Goal: Task Accomplishment & Management: Complete application form

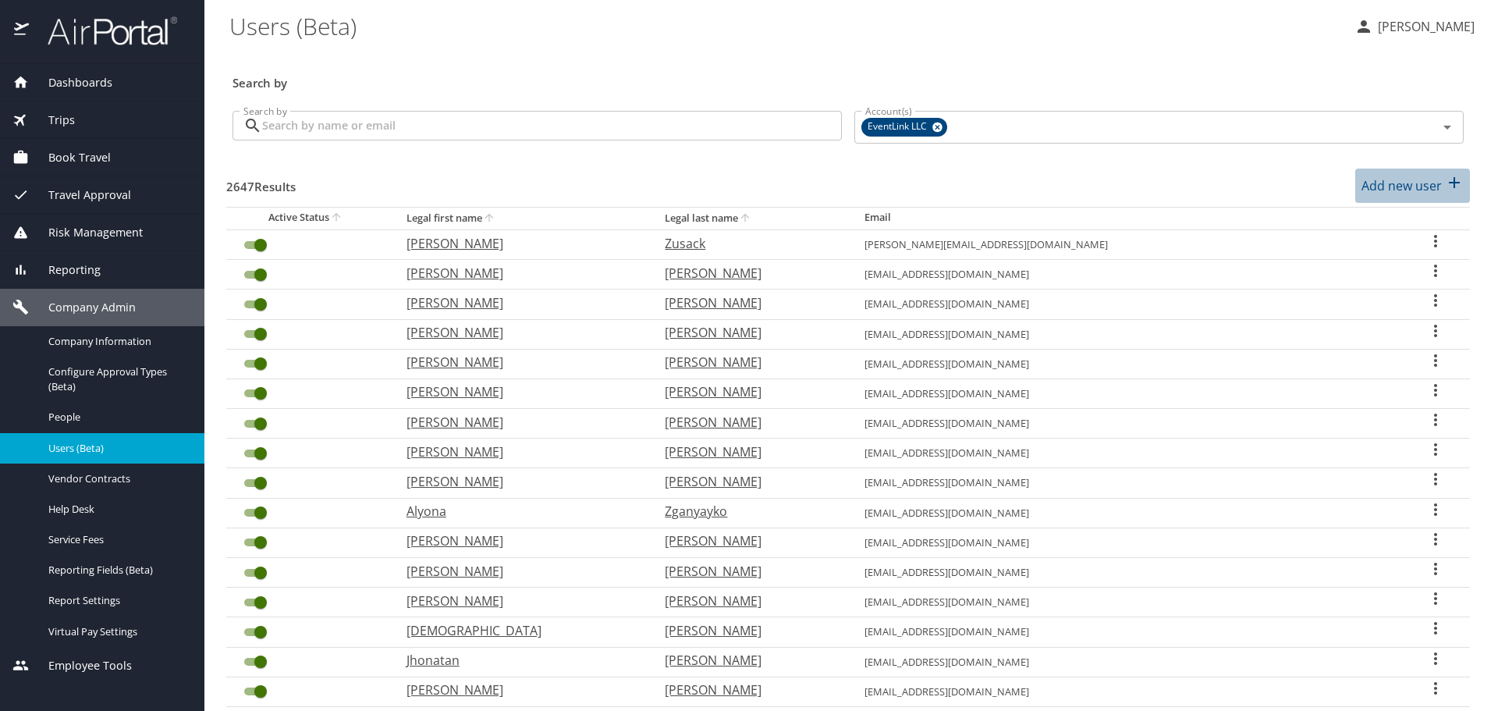
click at [1402, 189] on p "Add new user" at bounding box center [1401, 185] width 80 height 19
select select "US"
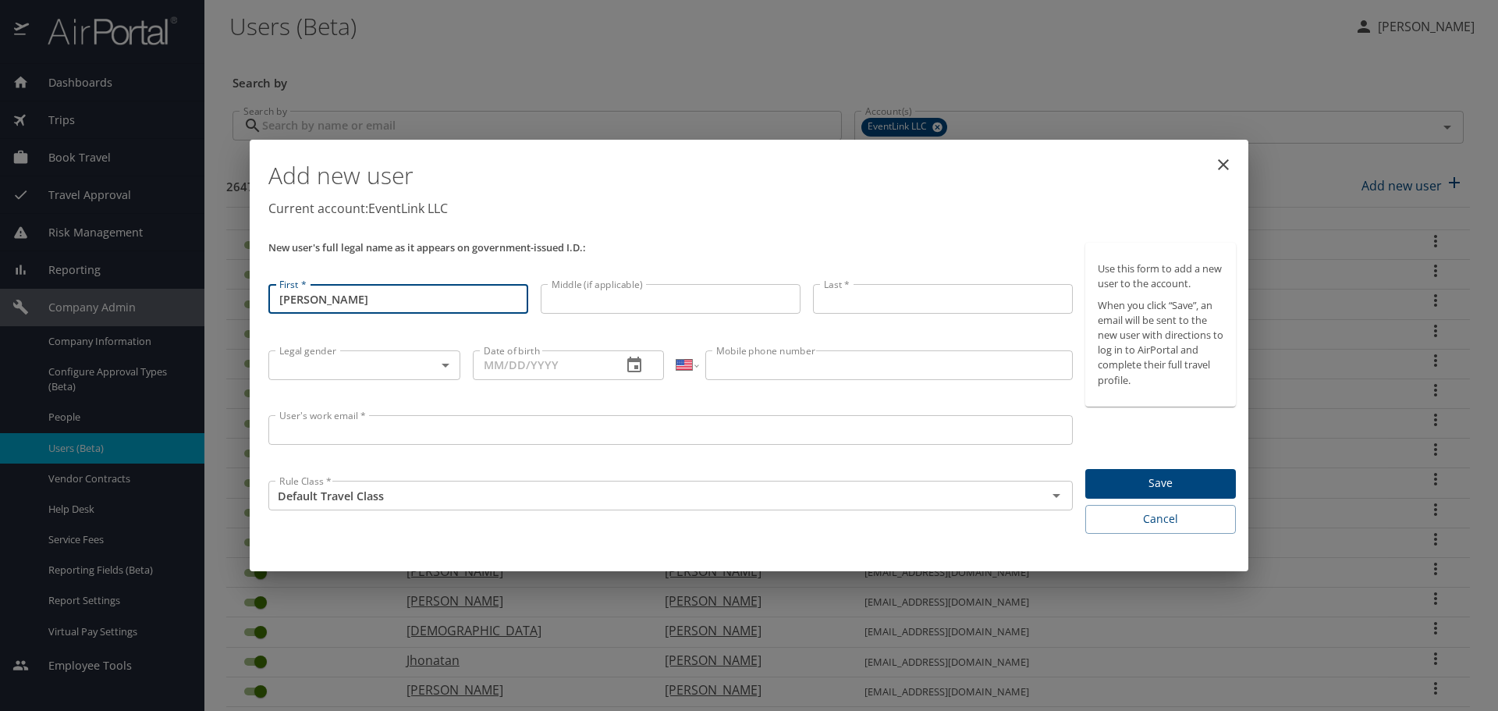
type input "[PERSON_NAME]"
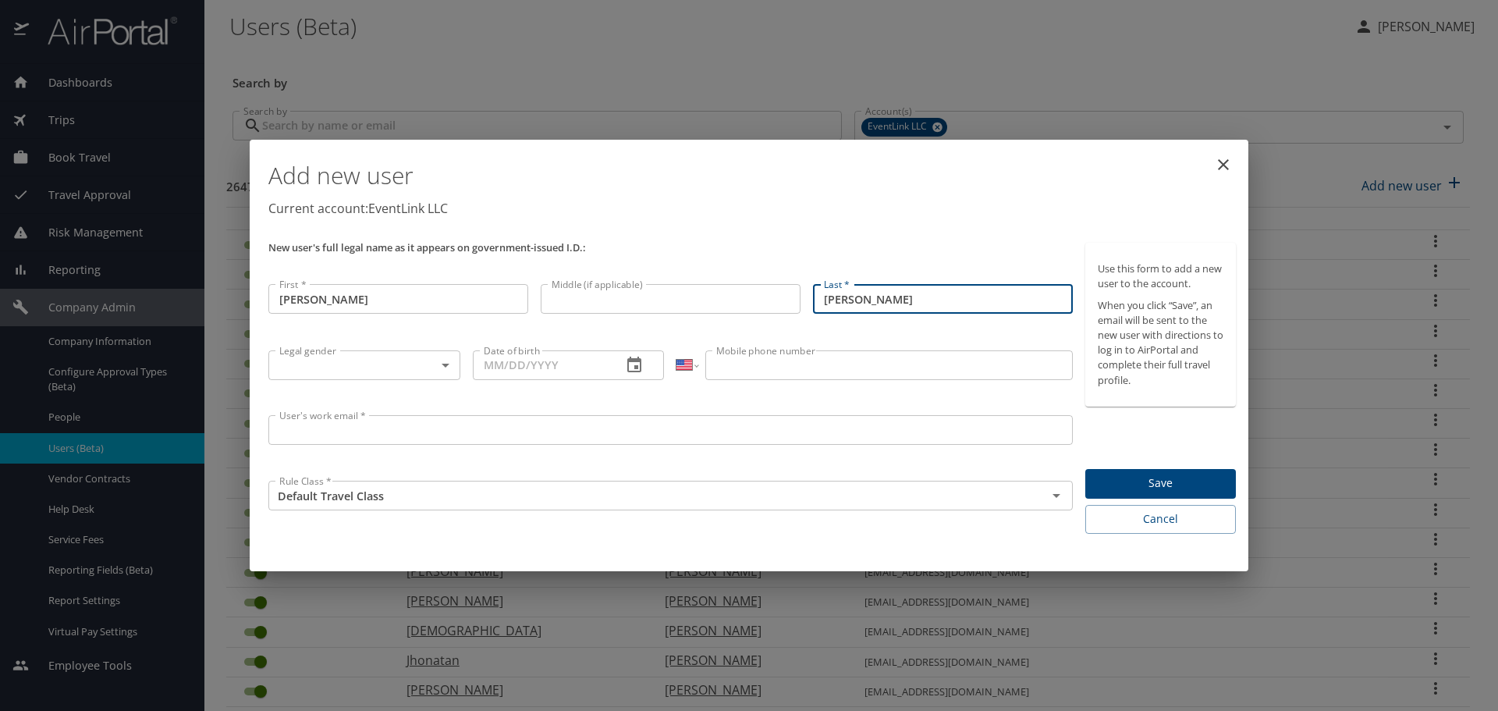
type input "[PERSON_NAME]"
click at [328, 349] on body "Dashboards AirPortal 360™ Manager My Travel Dashboard Trips Airtinerary® Lookup…" at bounding box center [749, 355] width 1498 height 711
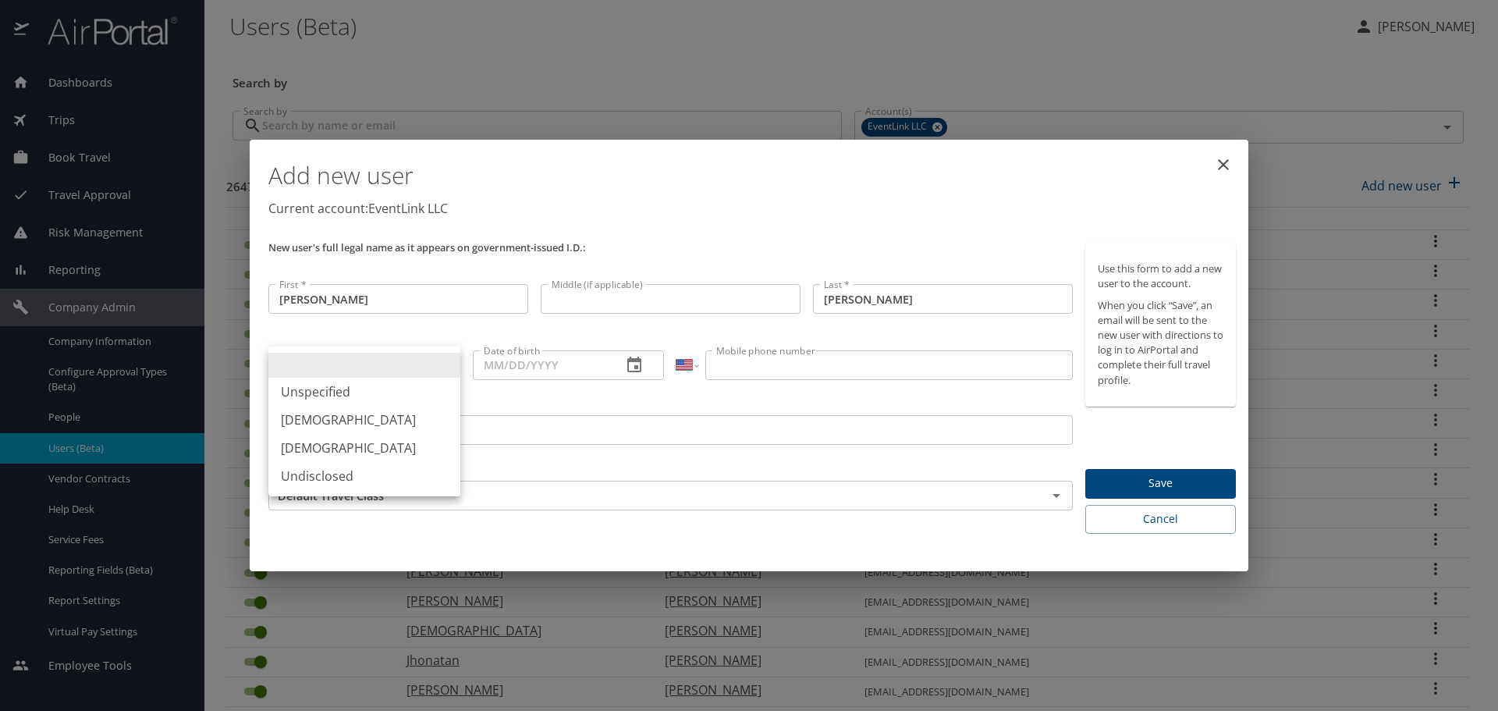
click at [325, 413] on li "[DEMOGRAPHIC_DATA]" at bounding box center [364, 420] width 192 height 28
type input "[DEMOGRAPHIC_DATA]"
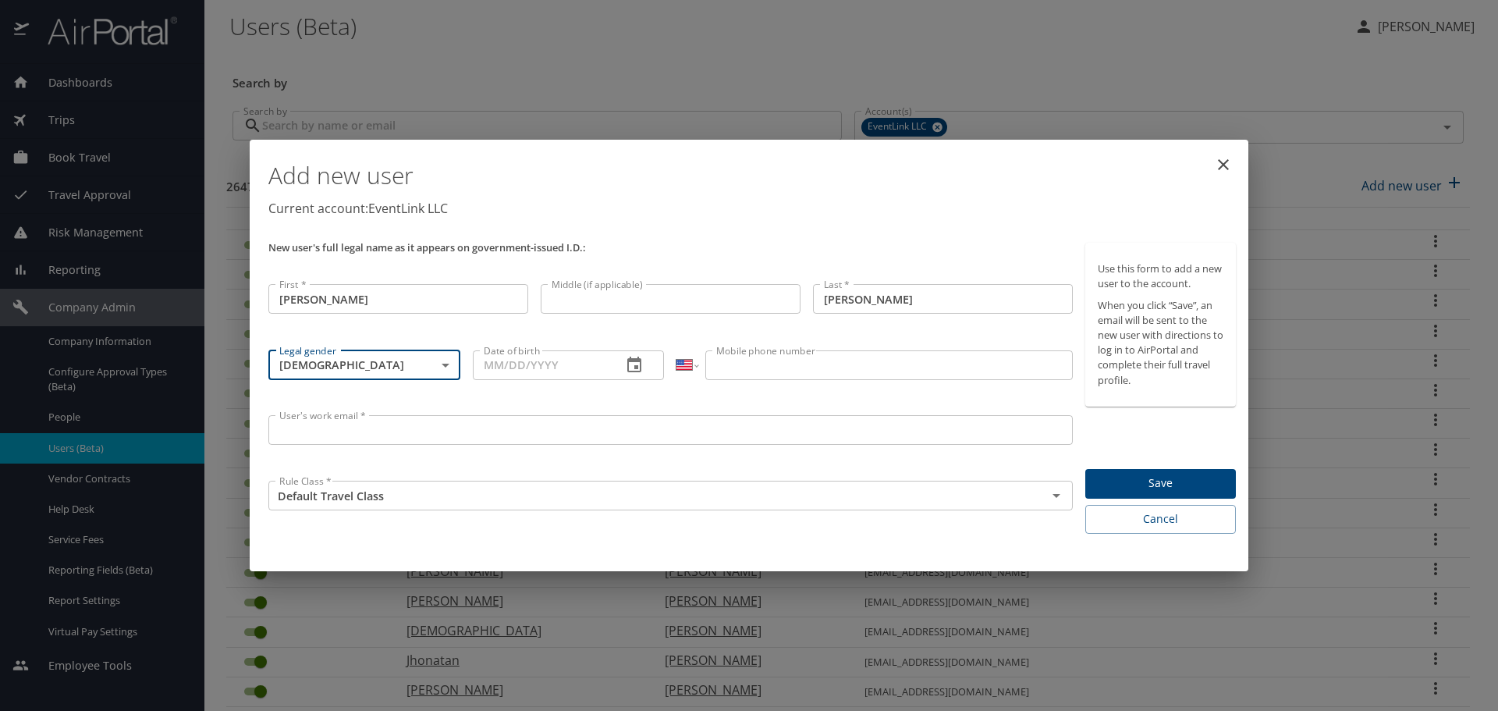
click at [523, 360] on input "Date of birth" at bounding box center [541, 365] width 137 height 30
type input "[DATE]"
click at [748, 360] on input "Mobile phone number" at bounding box center [888, 365] width 367 height 30
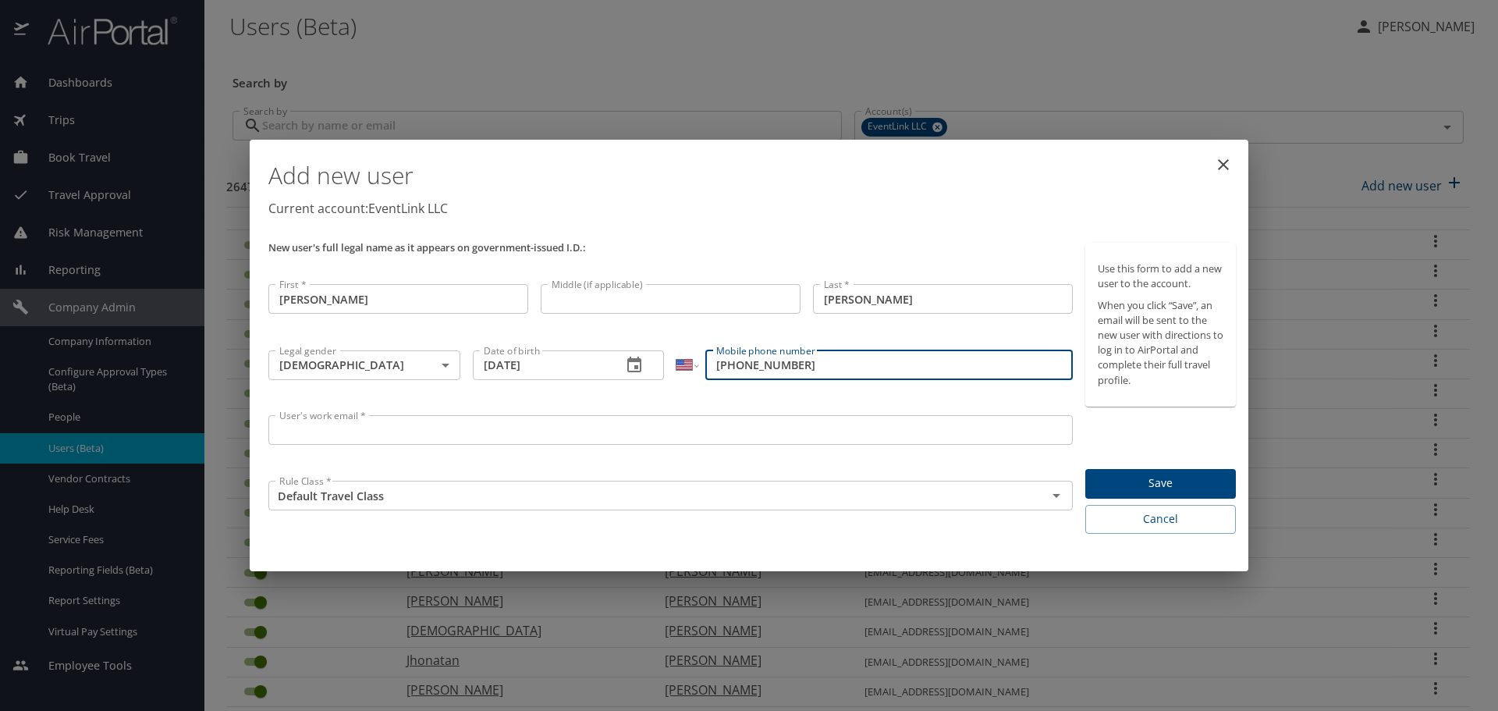
type input "[PHONE_NUMBER]"
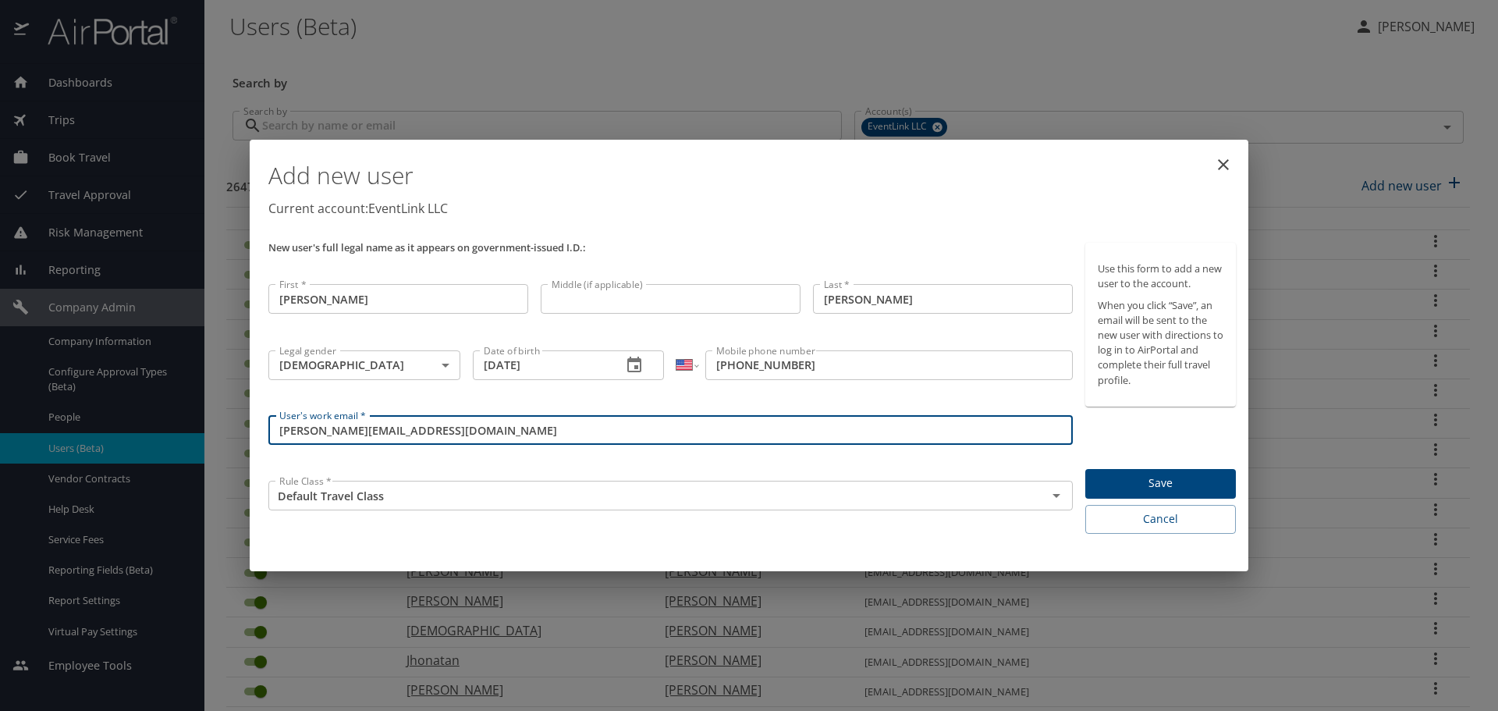
type input "[PERSON_NAME][EMAIL_ADDRESS][DOMAIN_NAME]"
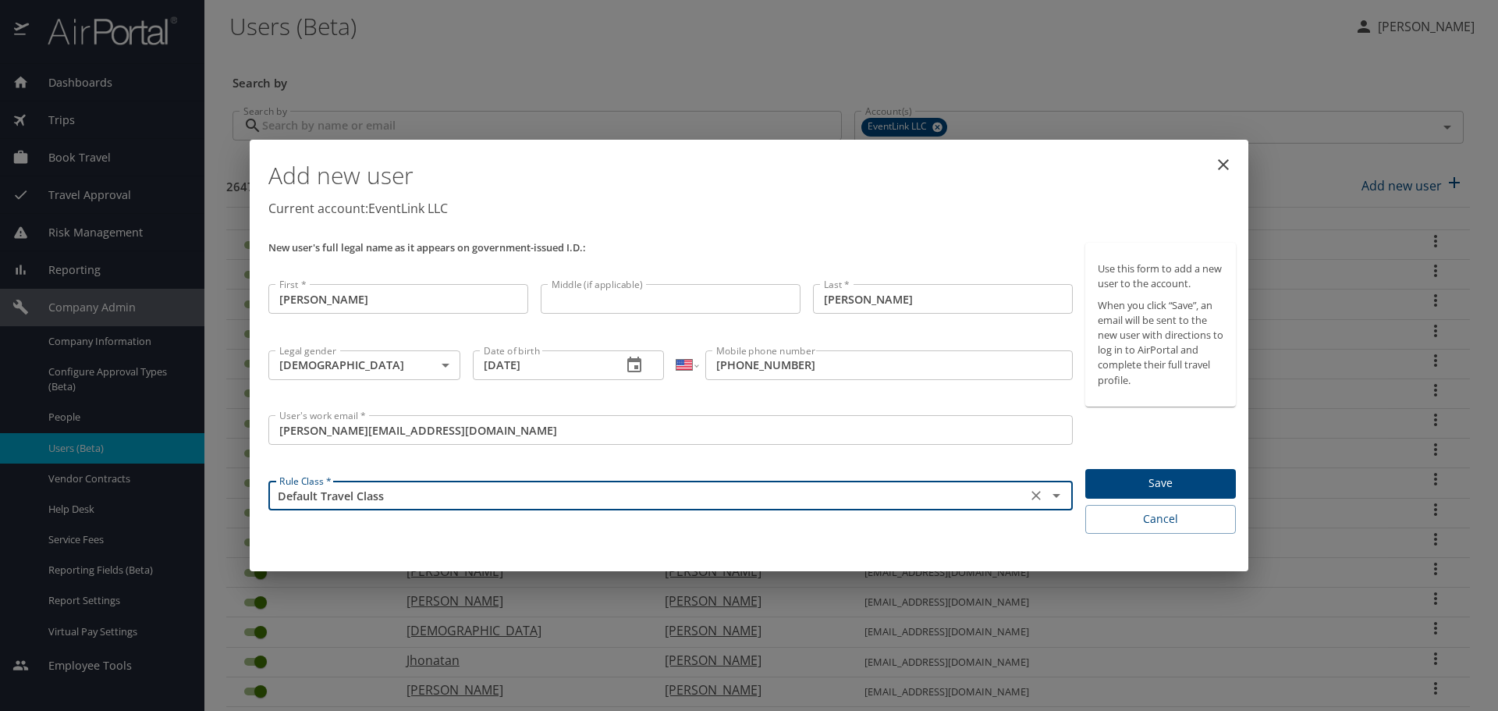
click at [1145, 486] on span "Save" at bounding box center [1161, 484] width 126 height 20
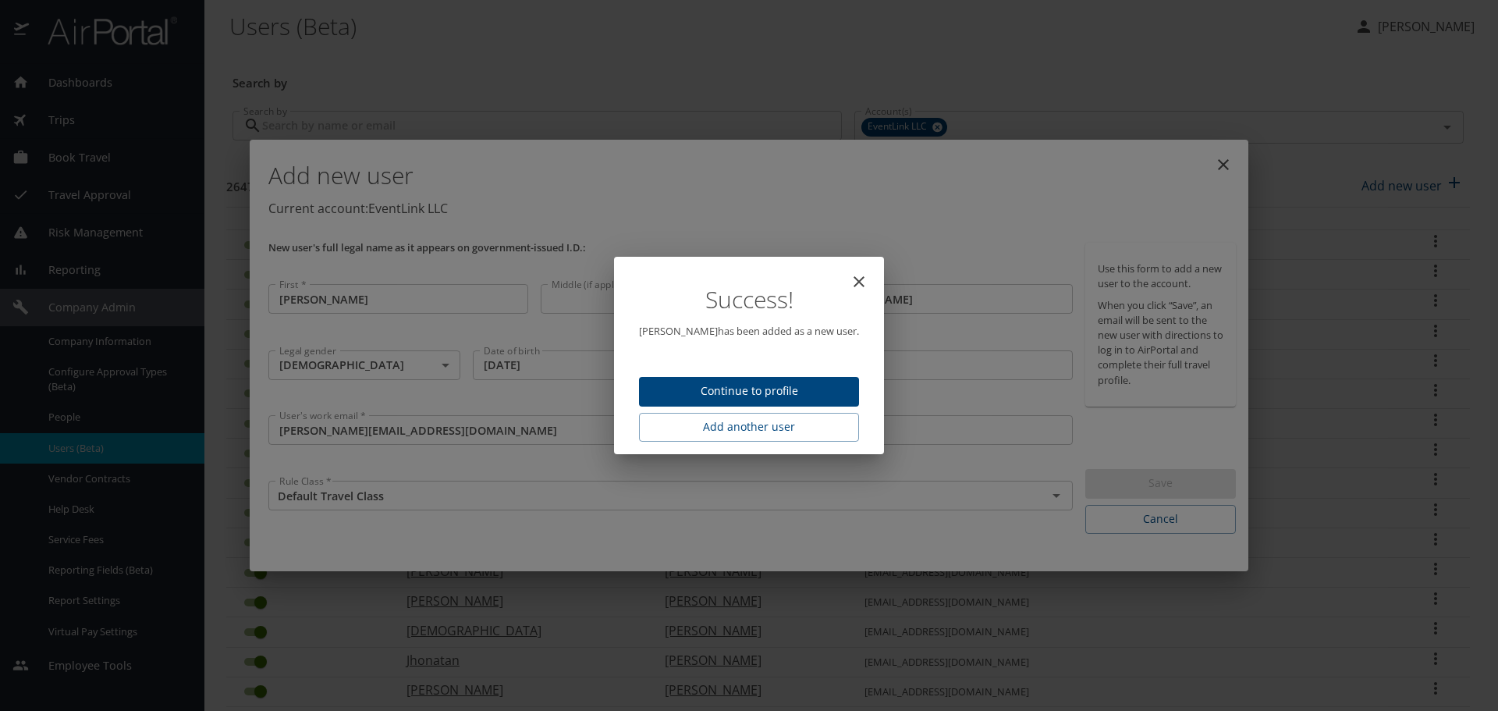
click at [793, 395] on span "Continue to profile" at bounding box center [748, 391] width 195 height 20
select select "US"
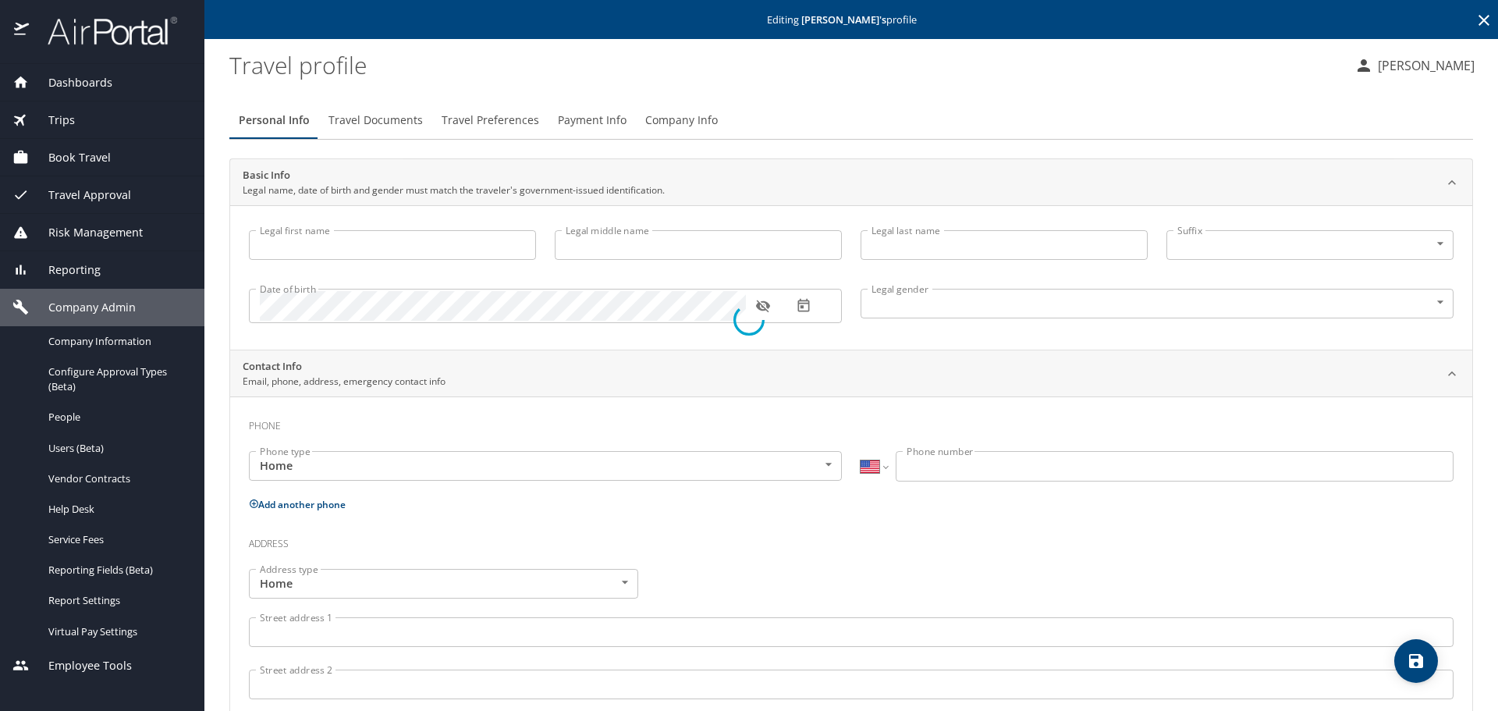
type input "[PERSON_NAME]"
type input "[DEMOGRAPHIC_DATA]"
select select "US"
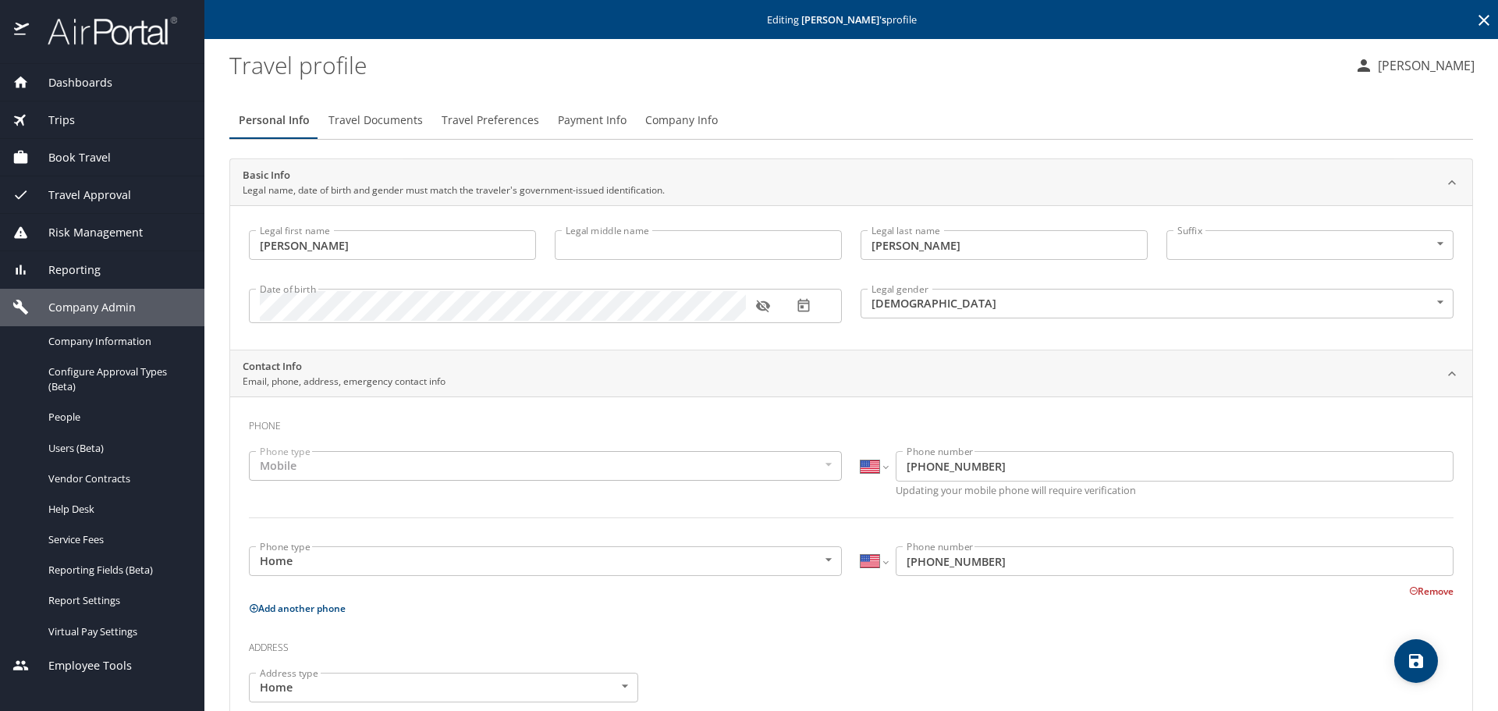
click at [497, 114] on span "Travel Preferences" at bounding box center [491, 121] width 98 height 20
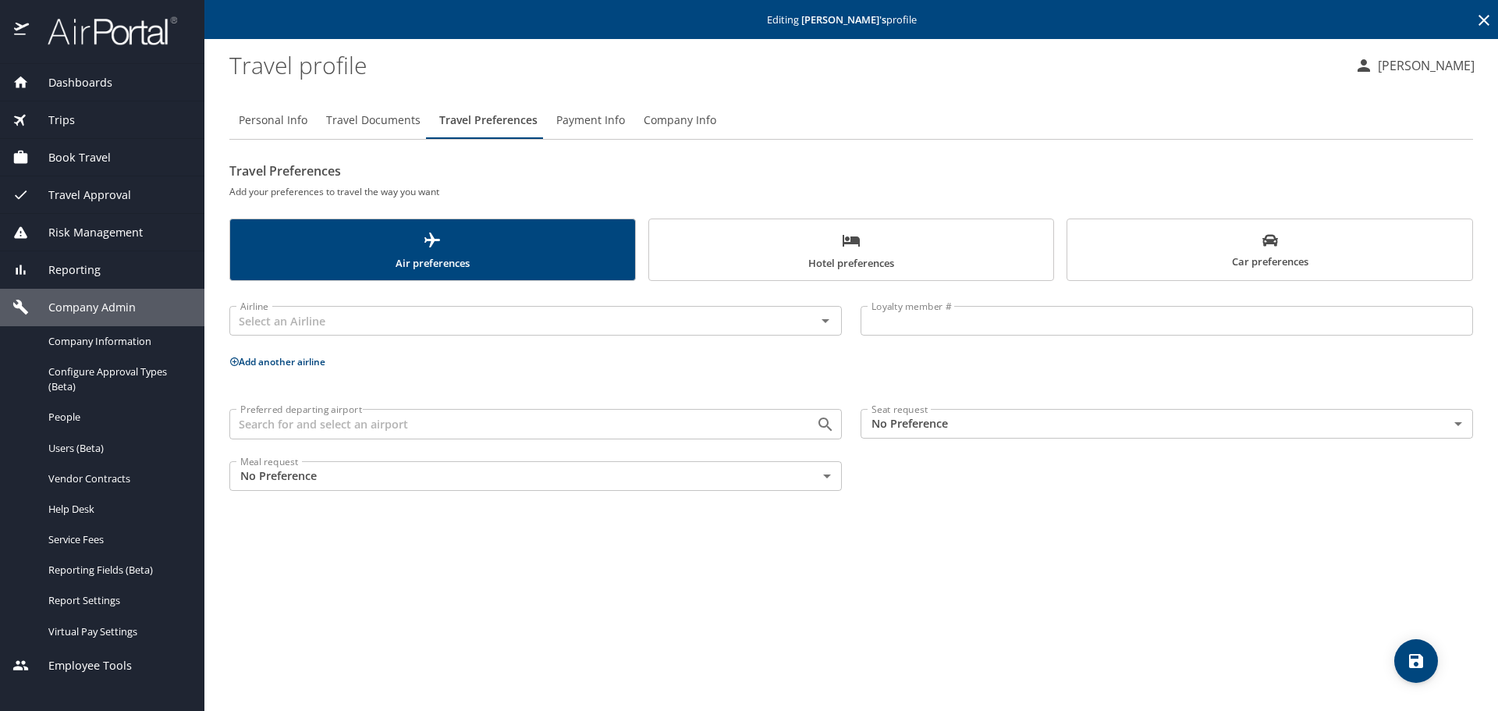
click at [293, 420] on input "Preferred departing airport" at bounding box center [512, 423] width 557 height 20
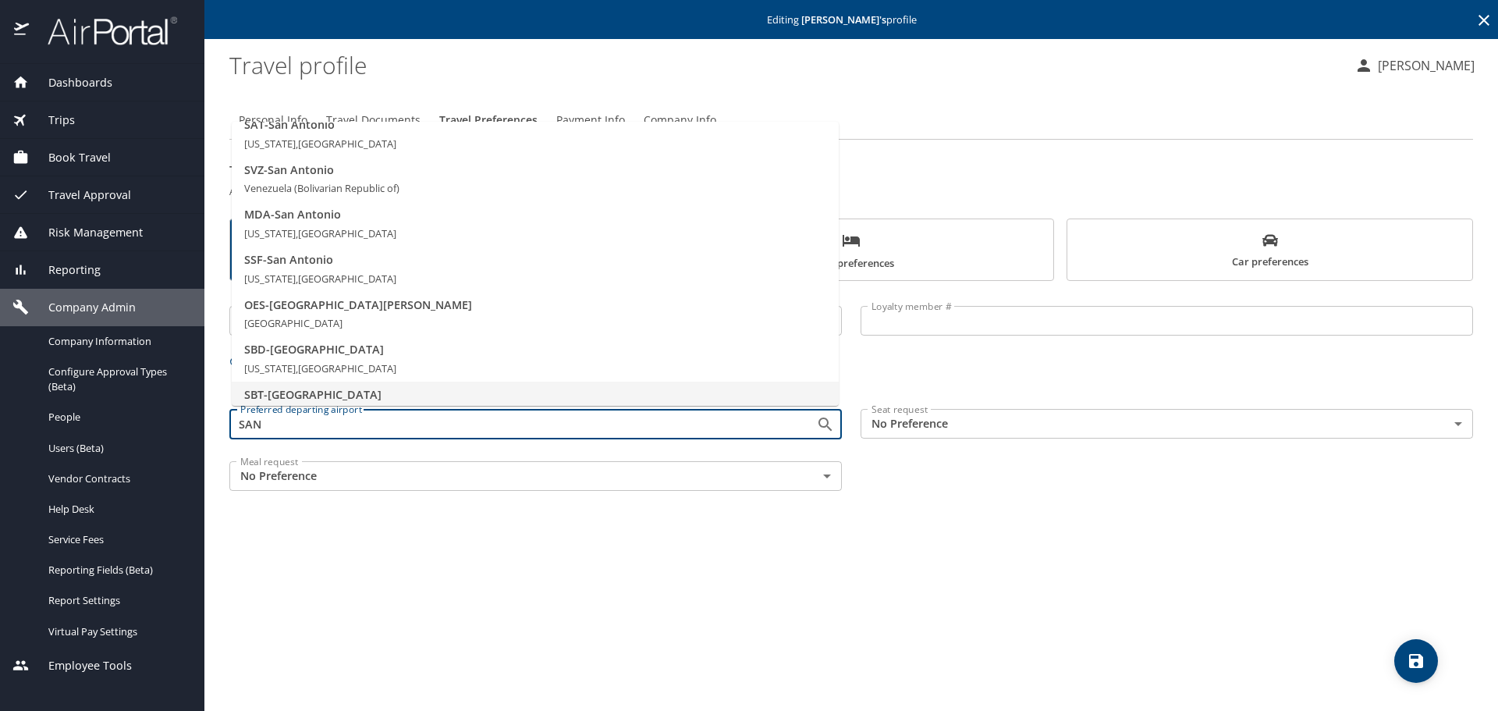
scroll to position [9, 0]
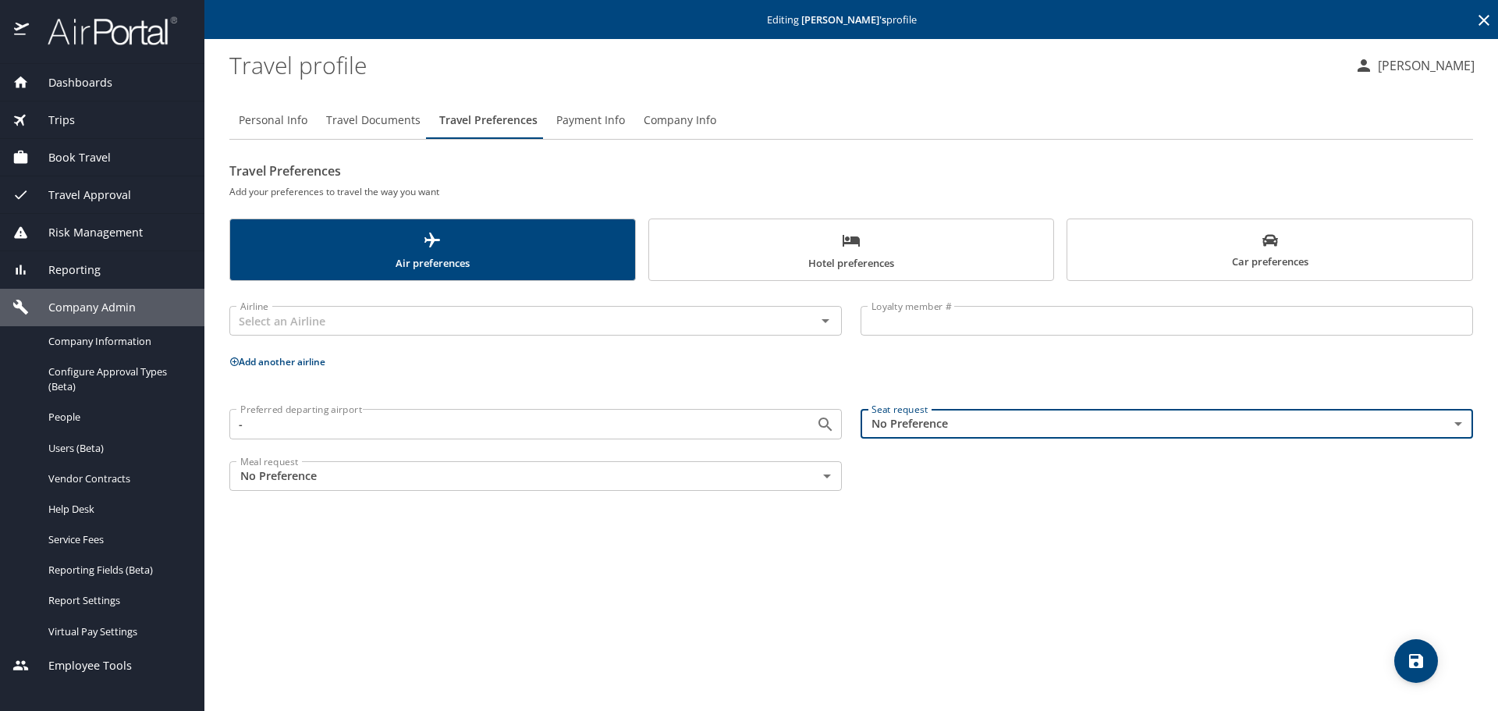
click at [339, 413] on input "-" at bounding box center [512, 423] width 557 height 20
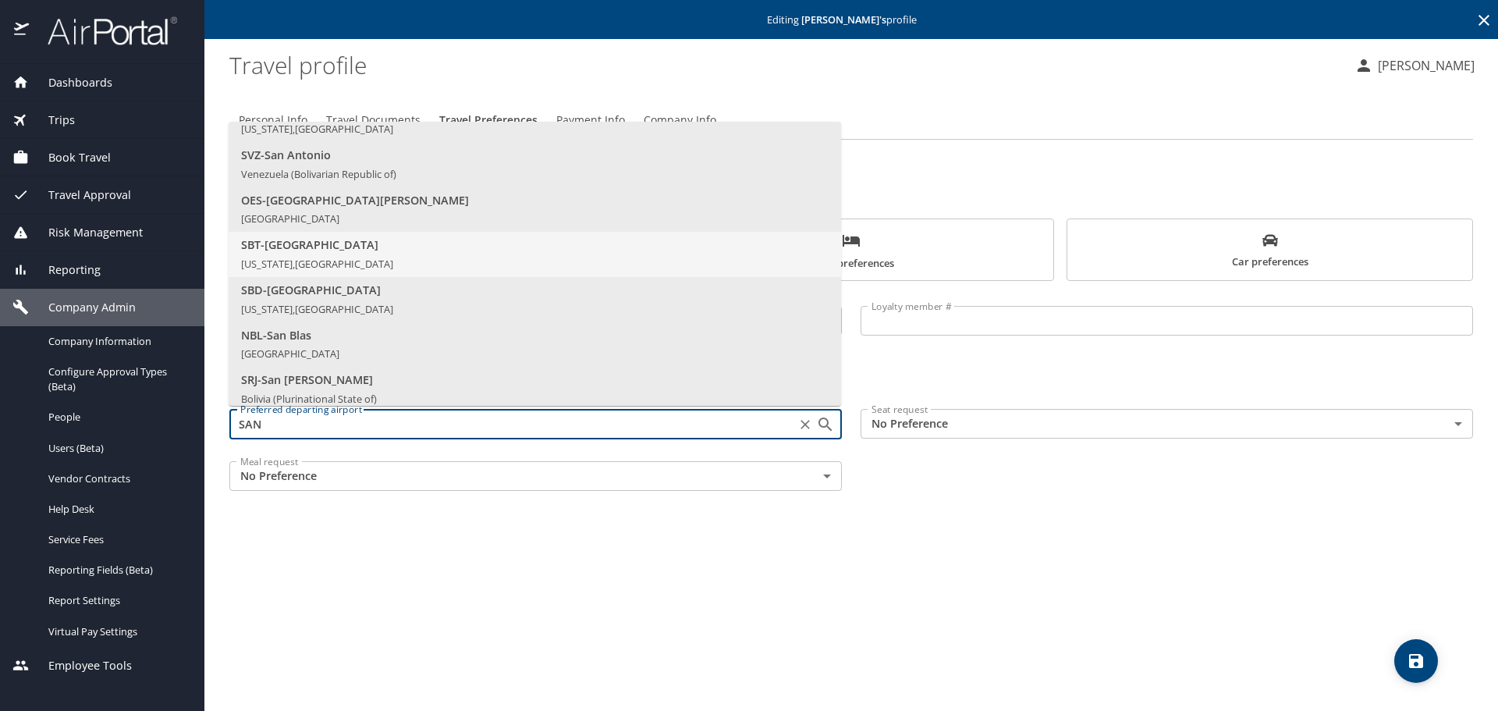
scroll to position [429, 0]
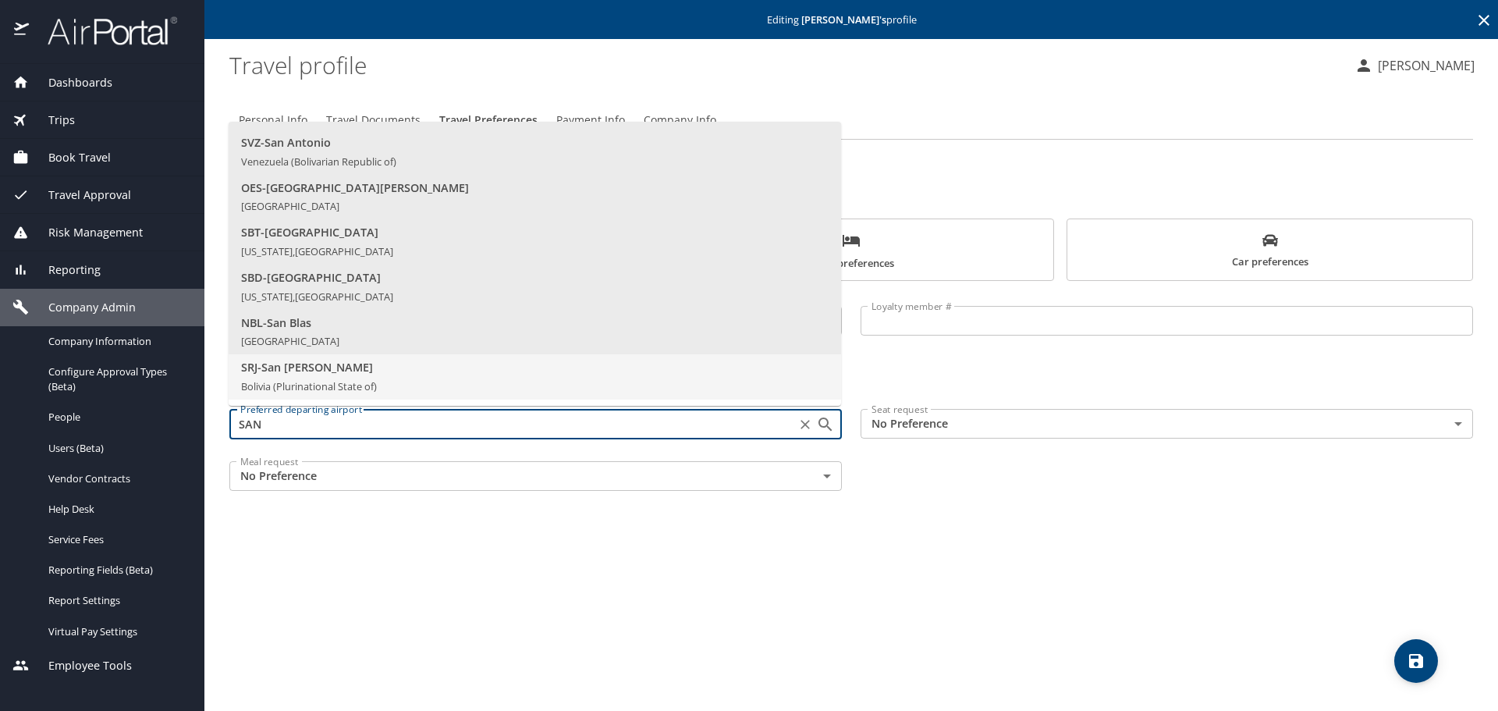
type input "SRJ - [GEOGRAPHIC_DATA][PERSON_NAME]"
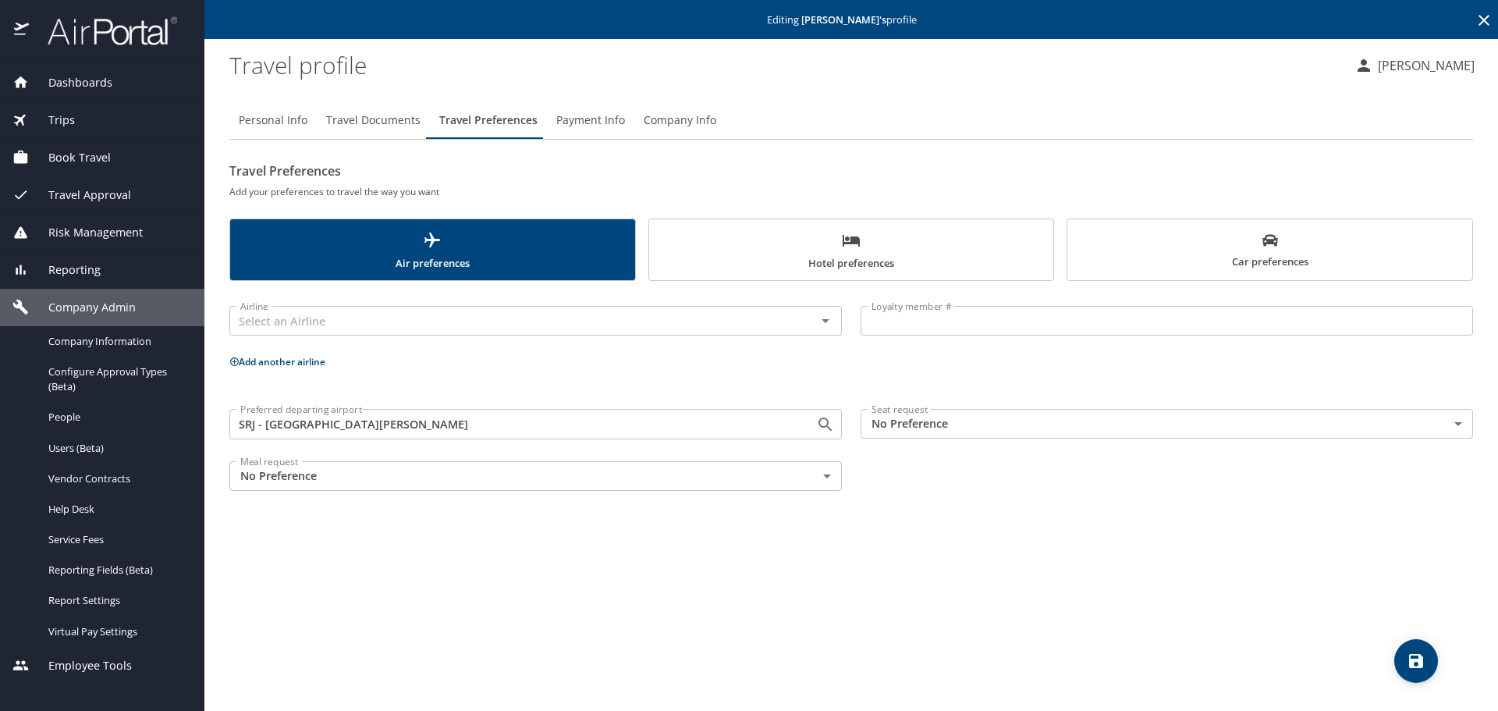
click at [665, 551] on div "Personal Info Travel Documents Travel Preferences Payment Info Company Info Tra…" at bounding box center [851, 400] width 1244 height 622
click at [460, 425] on input "SRJ - [GEOGRAPHIC_DATA][PERSON_NAME]" at bounding box center [512, 423] width 557 height 20
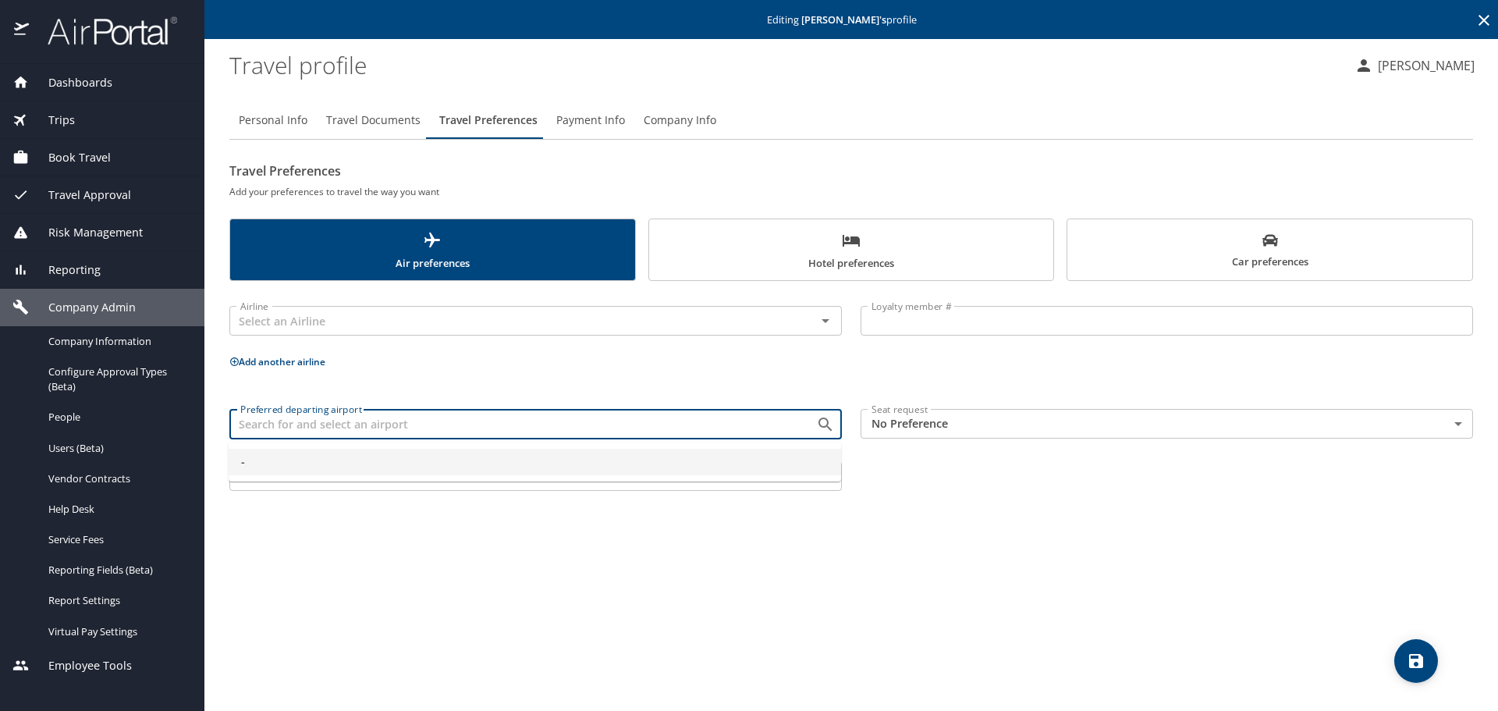
type input "-"
click at [821, 534] on div "Personal Info Travel Documents Travel Preferences Payment Info Company Info Tra…" at bounding box center [851, 400] width 1244 height 622
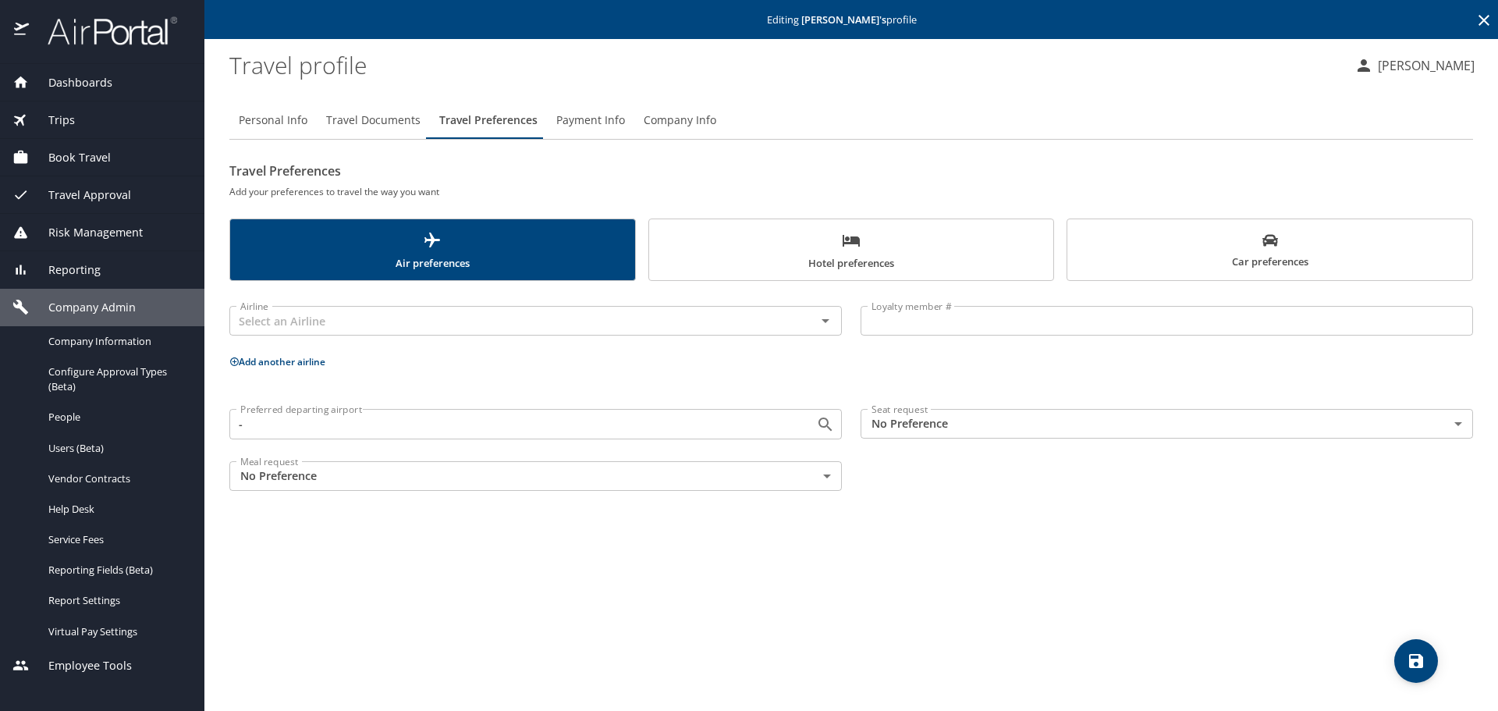
click at [1422, 658] on icon "save" at bounding box center [1416, 661] width 14 height 14
